Goal: Task Accomplishment & Management: Manage account settings

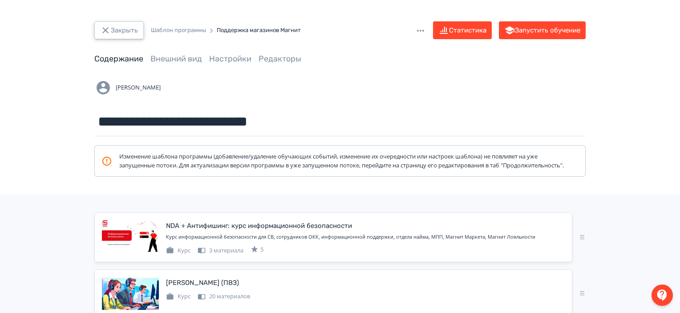
click at [137, 31] on button "Закрыть" at bounding box center [118, 30] width 49 height 18
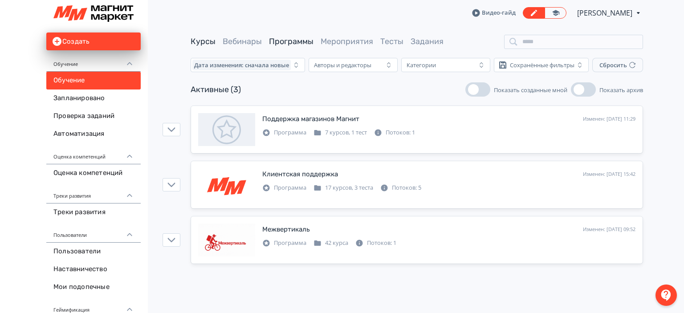
click at [196, 41] on link "Курсы" at bounding box center [203, 42] width 25 height 10
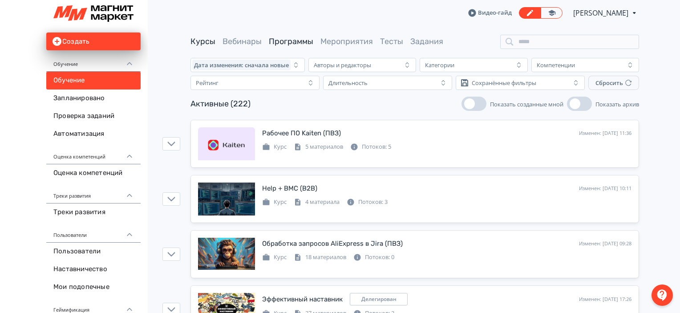
click at [300, 42] on link "Программы" at bounding box center [291, 42] width 45 height 10
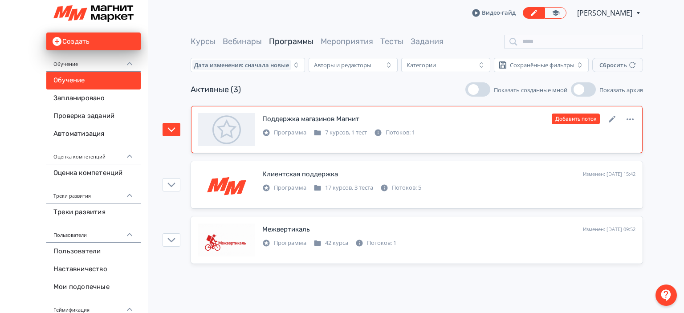
click at [500, 138] on div "Поддержка магазинов Магнит Изменен: [DATE] 11:29 Добавить поток Программа 7 кур…" at bounding box center [416, 129] width 437 height 33
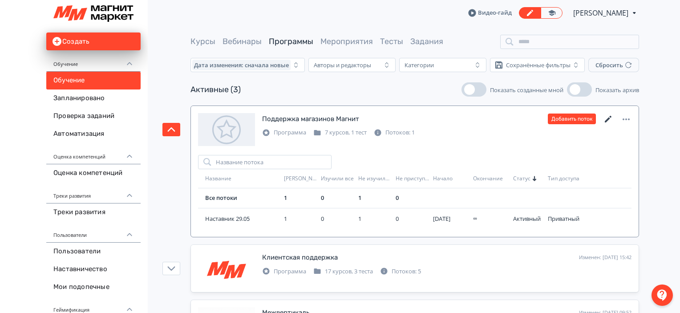
click at [603, 121] on icon at bounding box center [608, 119] width 11 height 11
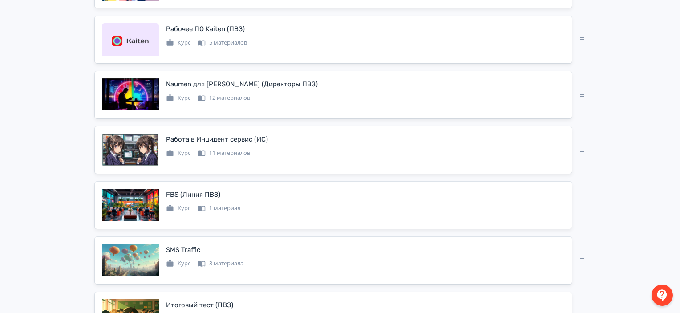
scroll to position [389, 0]
